Goal: Share content: Share content

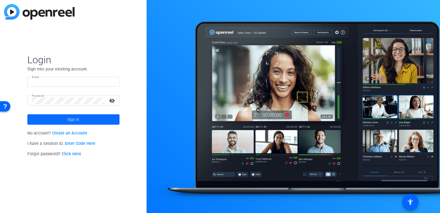
type input "[EMAIL_ADDRESS][DOMAIN_NAME]"
click at [73, 118] on span "Sign in" at bounding box center [73, 119] width 12 height 14
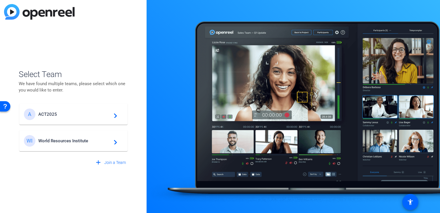
click at [77, 139] on span "World Resources Institute" at bounding box center [74, 140] width 72 height 5
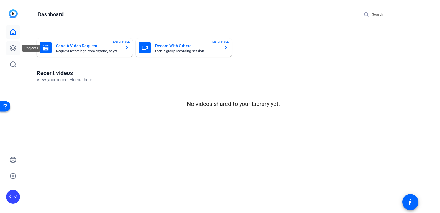
click at [14, 47] on icon at bounding box center [13, 48] width 7 height 7
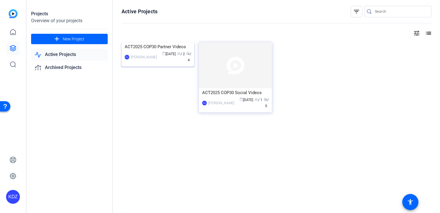
click at [165, 42] on img at bounding box center [158, 42] width 73 height 0
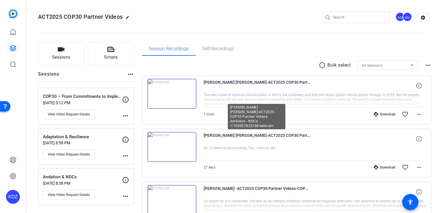
scroll to position [14, 0]
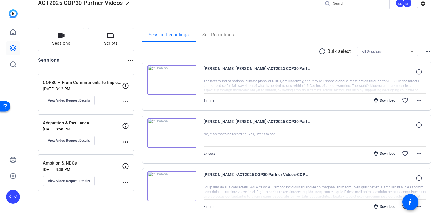
click at [172, 78] on img at bounding box center [172, 80] width 49 height 30
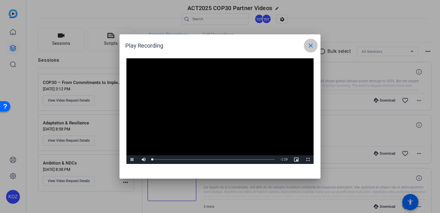
click at [311, 46] on mat-icon "close" at bounding box center [311, 45] width 7 height 7
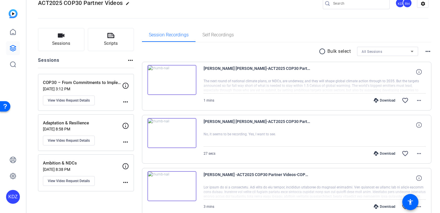
click at [172, 131] on img at bounding box center [172, 133] width 49 height 30
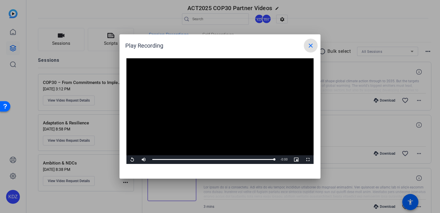
click at [315, 48] on span at bounding box center [311, 46] width 14 height 14
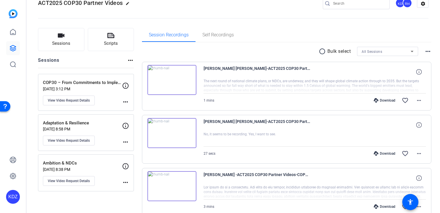
click at [171, 130] on img at bounding box center [172, 133] width 49 height 30
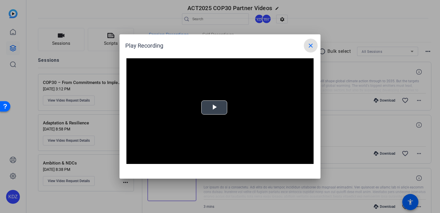
click at [216, 104] on video "Video Player" at bounding box center [220, 110] width 187 height 105
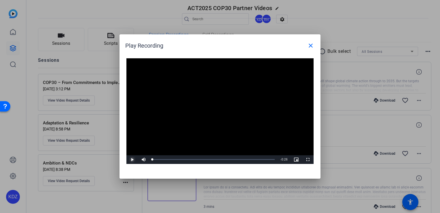
click at [133, 159] on span "Video Player" at bounding box center [133, 159] width 12 height 0
click at [314, 44] on mat-icon "close" at bounding box center [311, 45] width 7 height 7
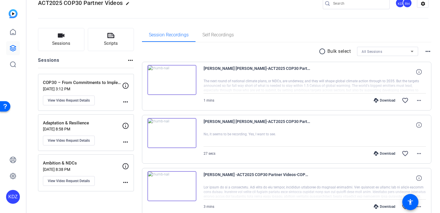
click at [170, 82] on img at bounding box center [172, 80] width 49 height 30
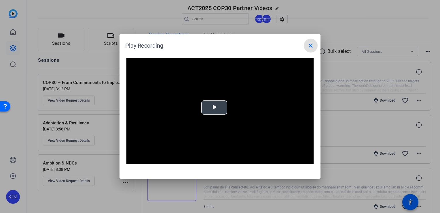
click at [214, 108] on span "Video Player" at bounding box center [214, 108] width 0 height 0
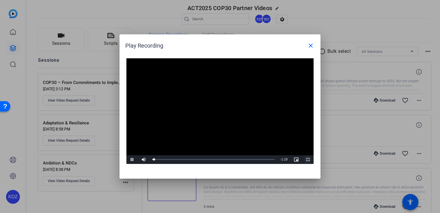
drag, startPoint x: 308, startPoint y: 159, endPoint x: 309, endPoint y: 180, distance: 21.1
click at [308, 159] on span "Video Player" at bounding box center [308, 159] width 12 height 0
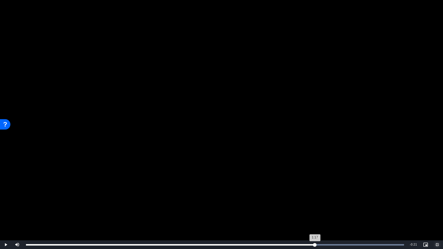
click at [315, 212] on div "Loaded : 100.00% 1:08 1:17" at bounding box center [215, 244] width 384 height 9
click at [201, 212] on div "Loaded : 100.00% 0:41 0:41" at bounding box center [215, 244] width 378 height 1
click at [348, 212] on div "Video Player is loading. Play Video Pause Mute Current Time 1:14 / Duration 1:2…" at bounding box center [221, 124] width 443 height 249
click at [348, 212] on div "Loaded : 100.00% 1:16 1:16" at bounding box center [215, 244] width 384 height 9
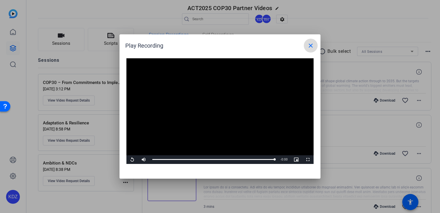
click at [310, 46] on mat-icon "close" at bounding box center [311, 45] width 7 height 7
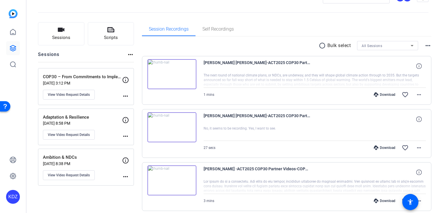
scroll to position [0, 0]
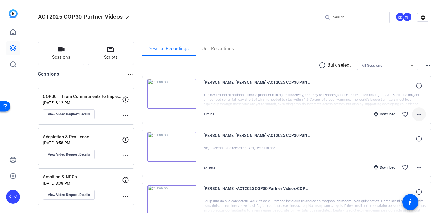
click at [421, 116] on span at bounding box center [419, 114] width 14 height 14
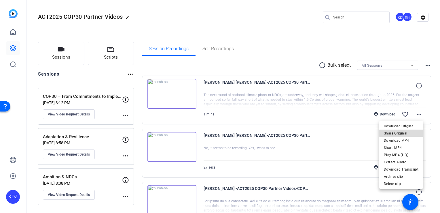
click at [411, 132] on span "Share Original" at bounding box center [401, 133] width 35 height 7
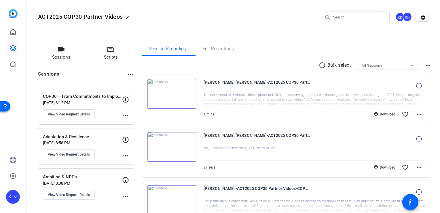
click at [180, 86] on img at bounding box center [172, 94] width 49 height 30
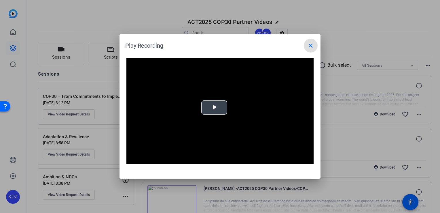
click at [214, 108] on span "Video Player" at bounding box center [214, 108] width 0 height 0
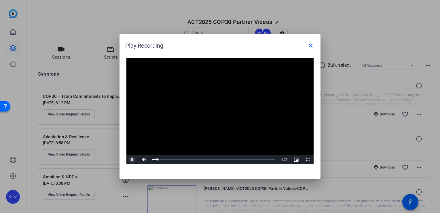
click at [133, 159] on span "Video Player" at bounding box center [133, 159] width 12 height 0
